Goal: Check status: Check status

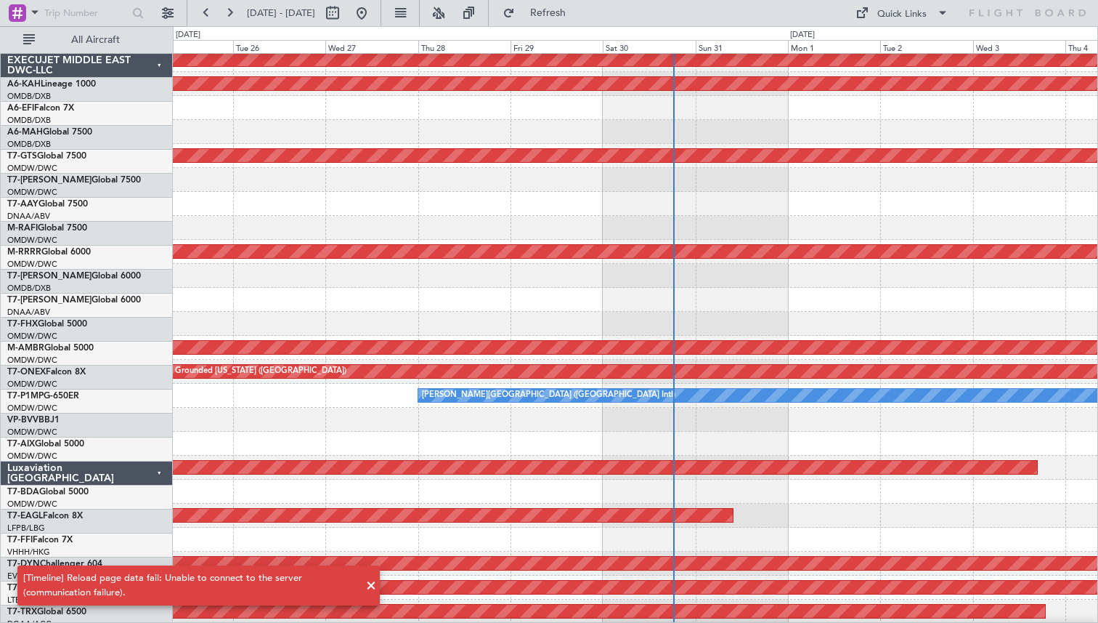
scroll to position [150, 0]
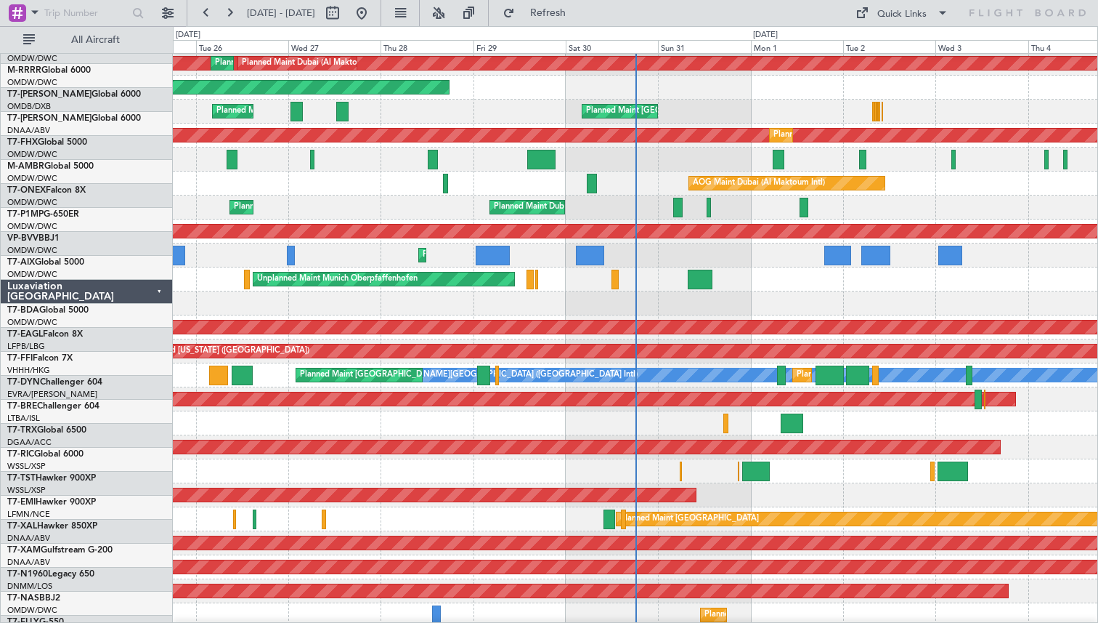
scroll to position [222, 0]
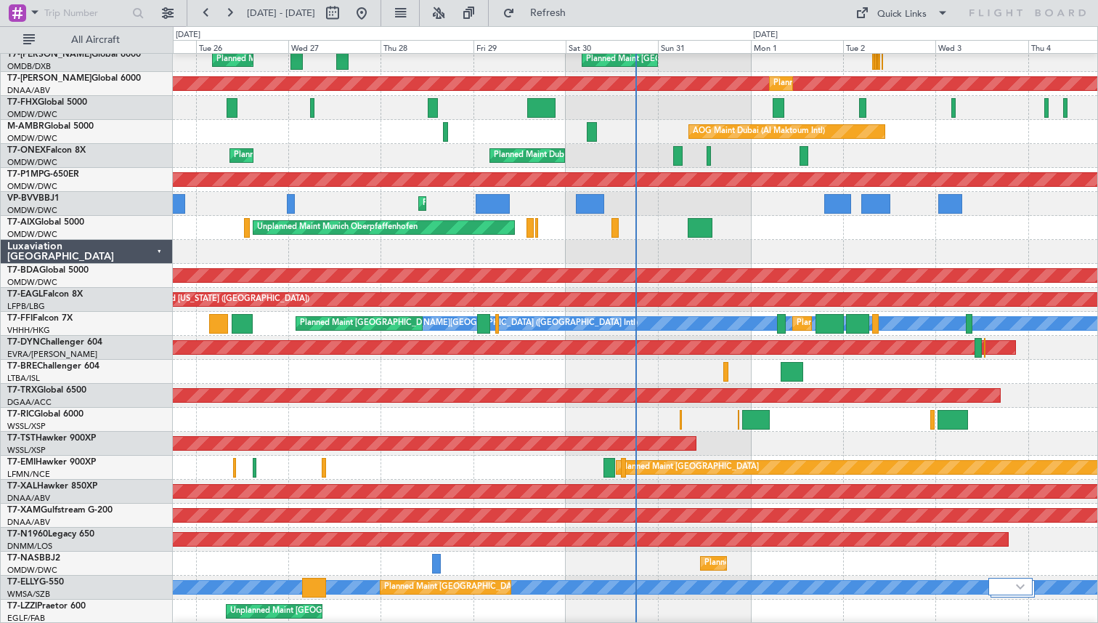
click at [288, 448] on div "Planned Maint [GEOGRAPHIC_DATA] (Seletar)" at bounding box center [635, 444] width 925 height 24
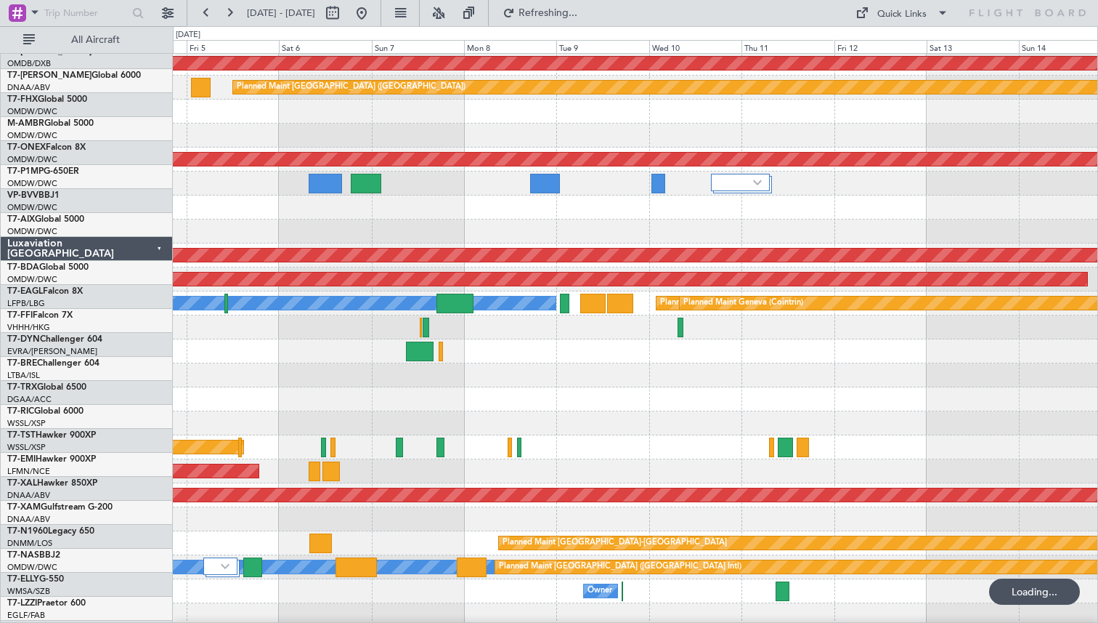
scroll to position [230, 0]
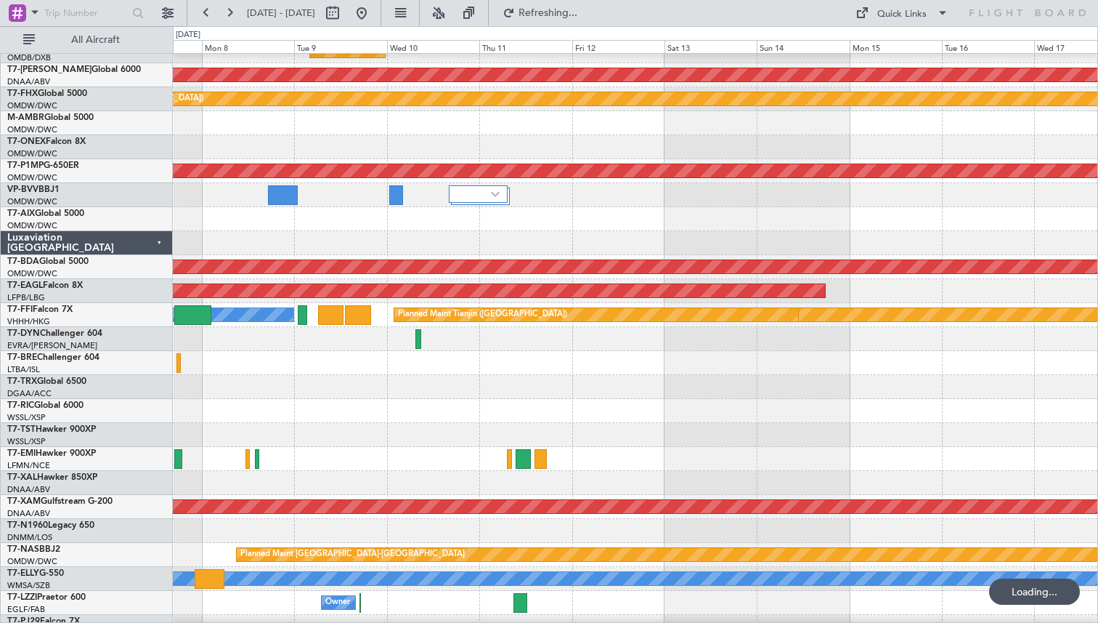
click at [286, 423] on div at bounding box center [635, 411] width 925 height 24
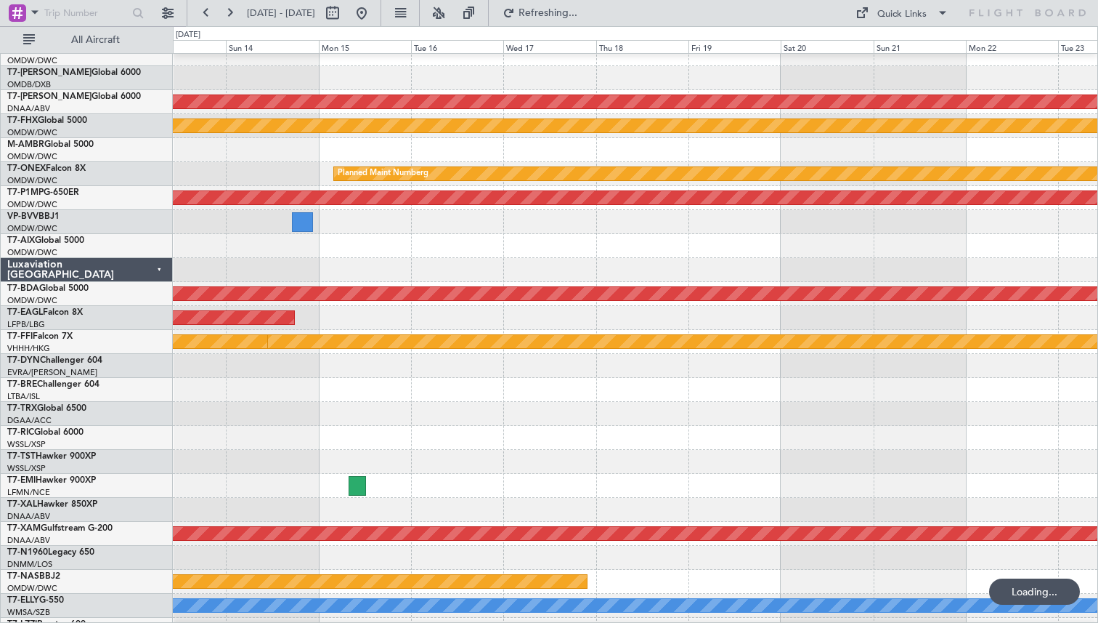
scroll to position [219, 0]
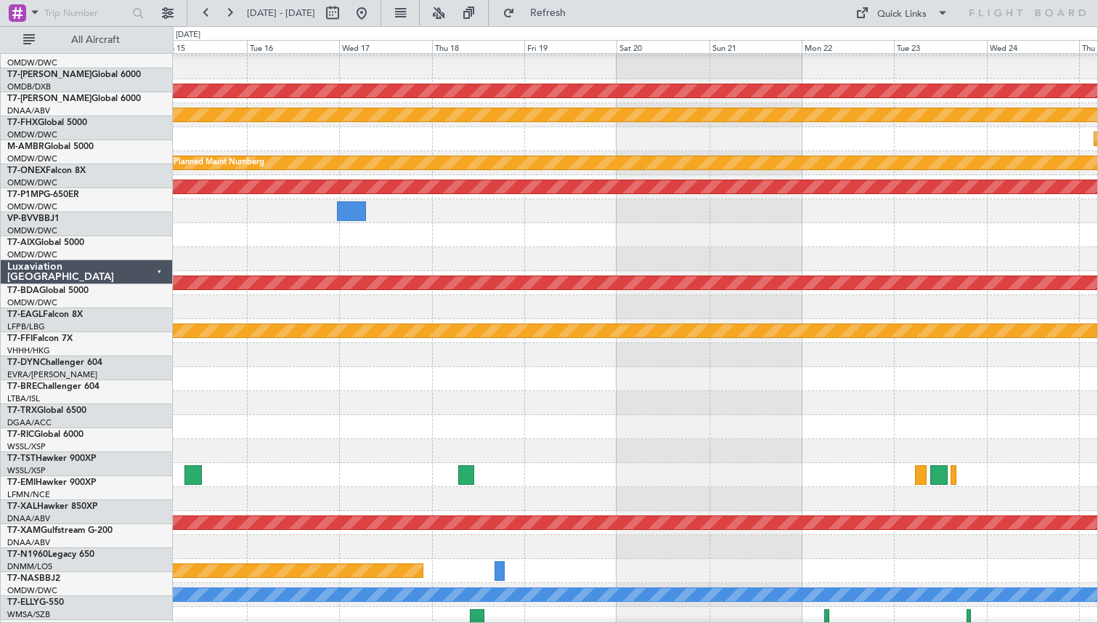
click at [726, 415] on div at bounding box center [635, 403] width 925 height 24
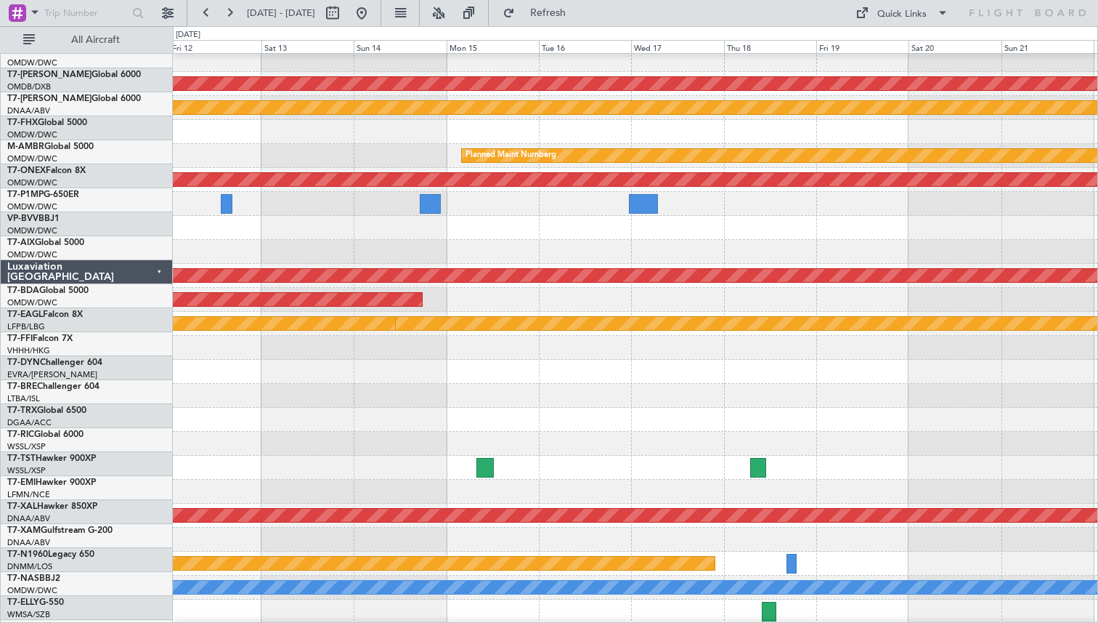
scroll to position [219, 0]
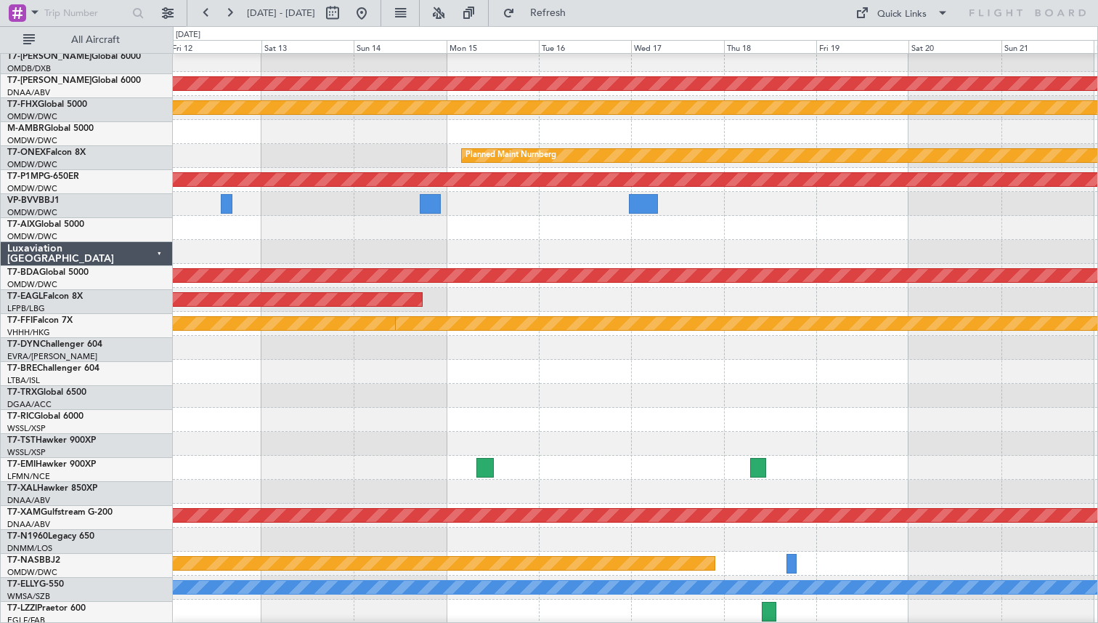
click at [780, 405] on div at bounding box center [635, 396] width 925 height 24
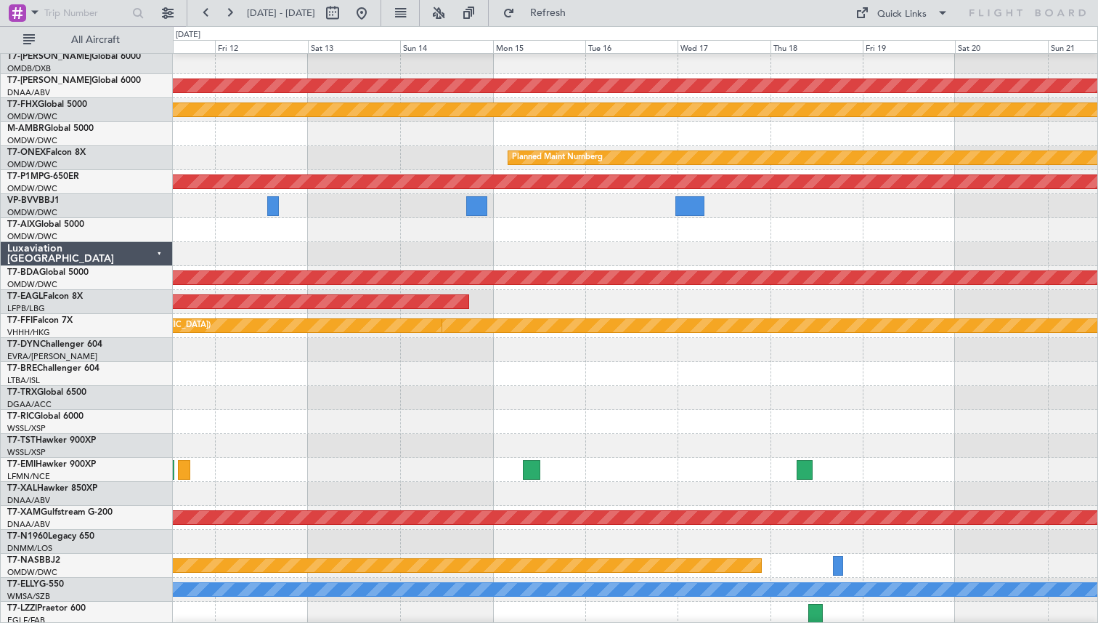
scroll to position [239, 0]
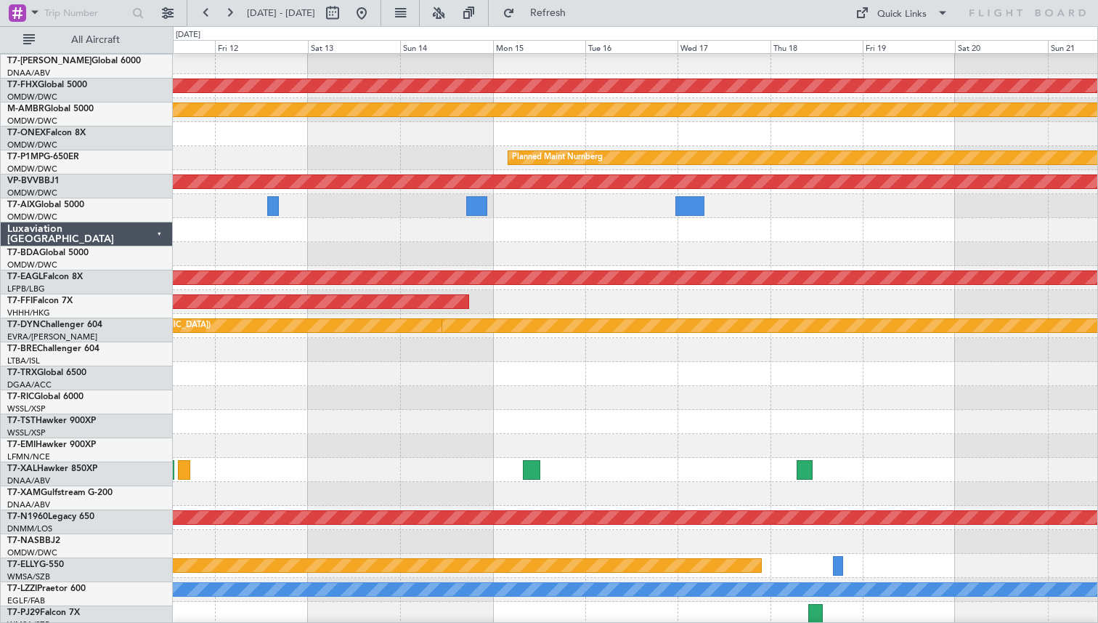
click at [828, 386] on div at bounding box center [635, 398] width 925 height 24
